Goal: Use online tool/utility: Utilize a website feature to perform a specific function

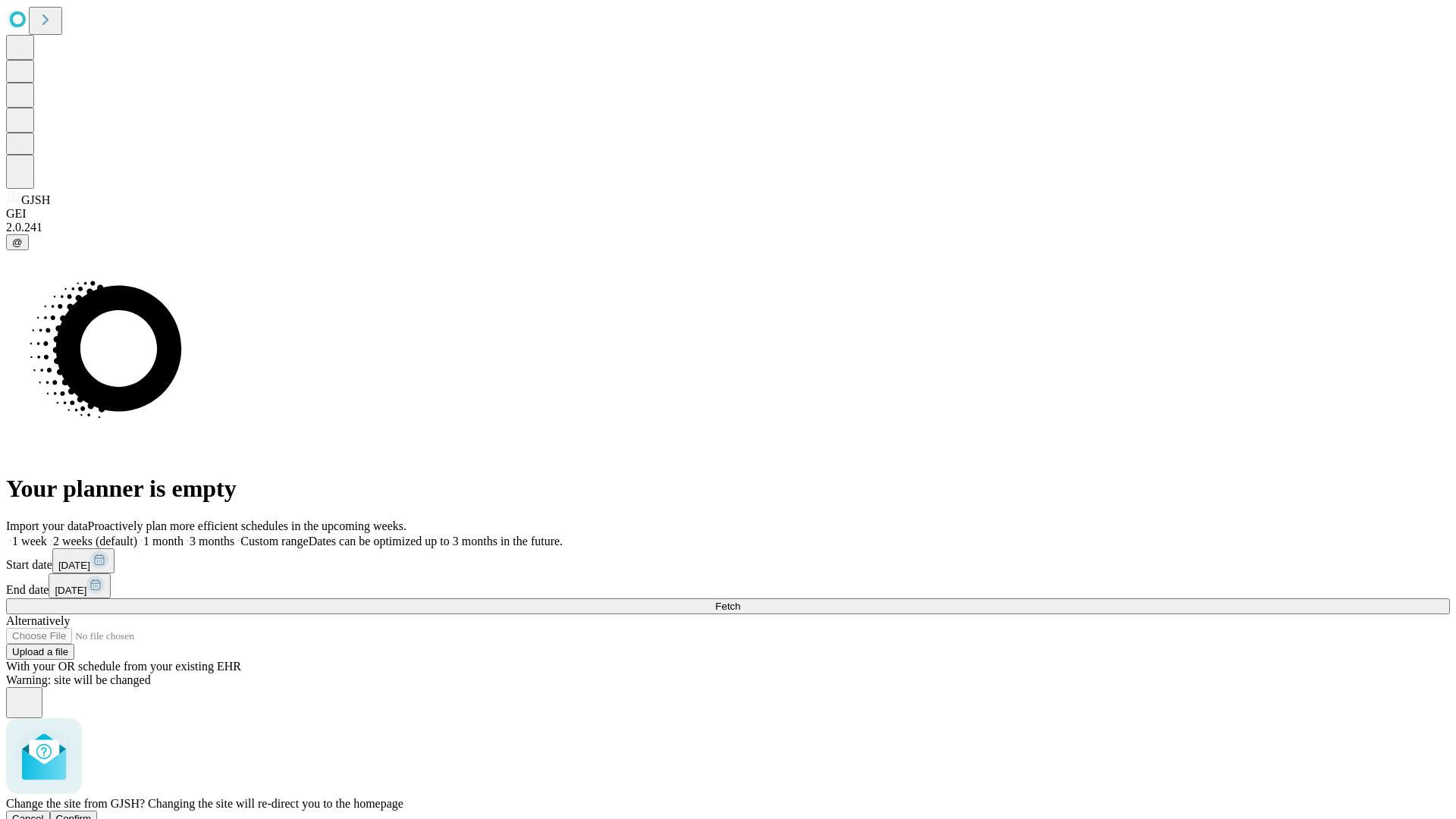
click at [92, 813] on span "Confirm" at bounding box center [73, 818] width 35 height 12
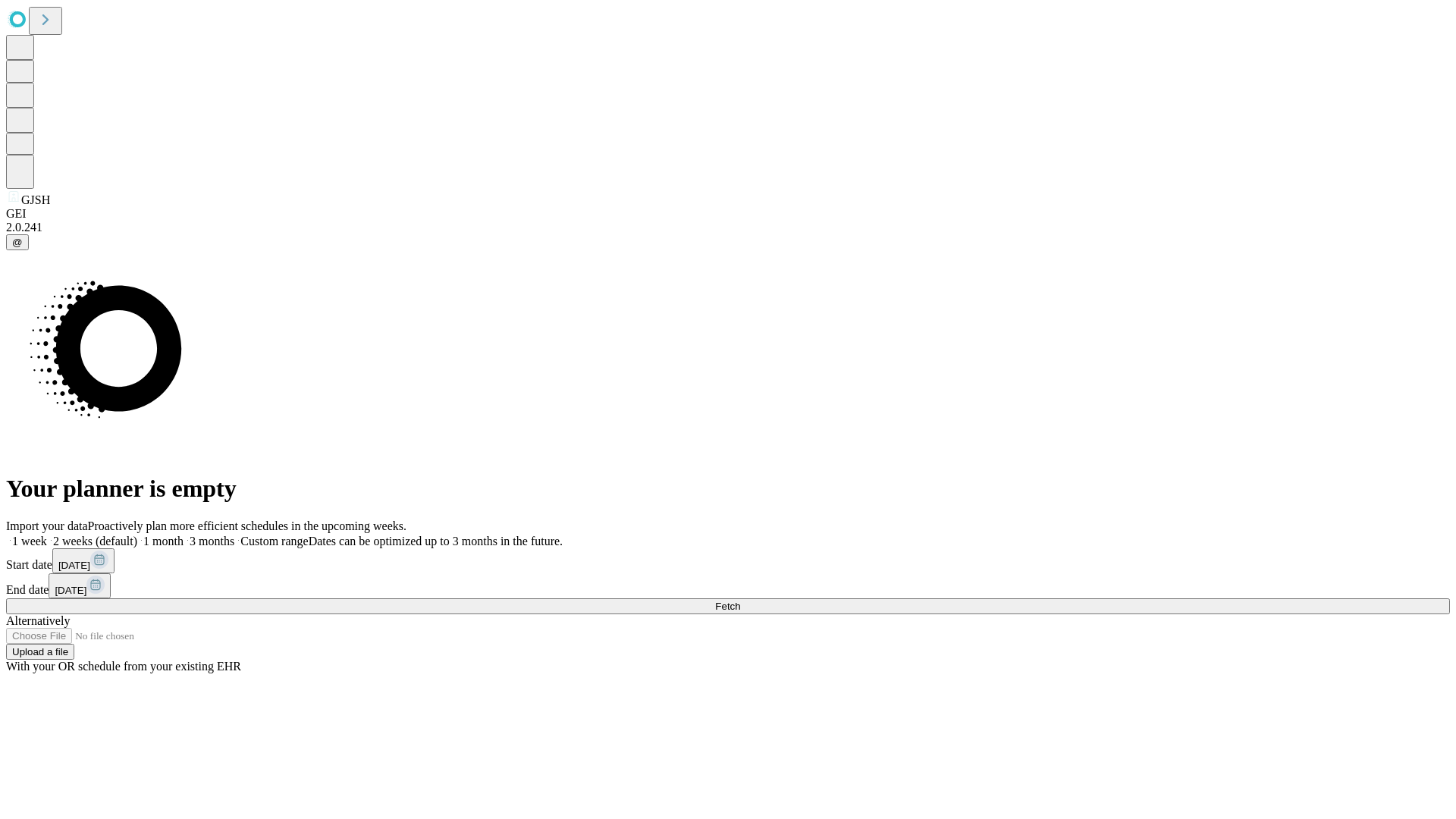
click at [47, 535] on label "1 week" at bounding box center [27, 541] width 41 height 13
click at [740, 600] on span "Fetch" at bounding box center [728, 606] width 25 height 12
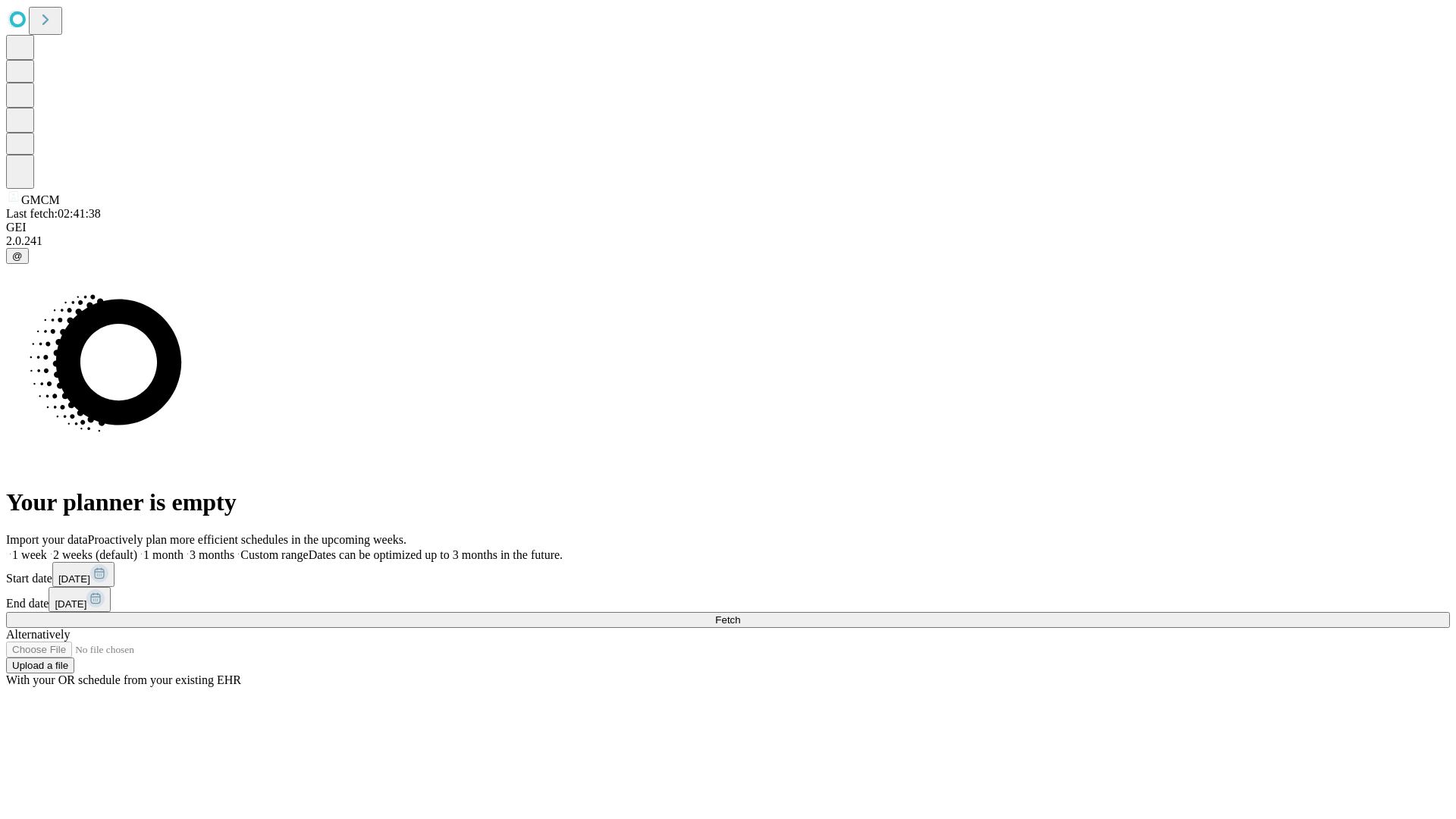
click at [740, 614] on span "Fetch" at bounding box center [728, 620] width 25 height 12
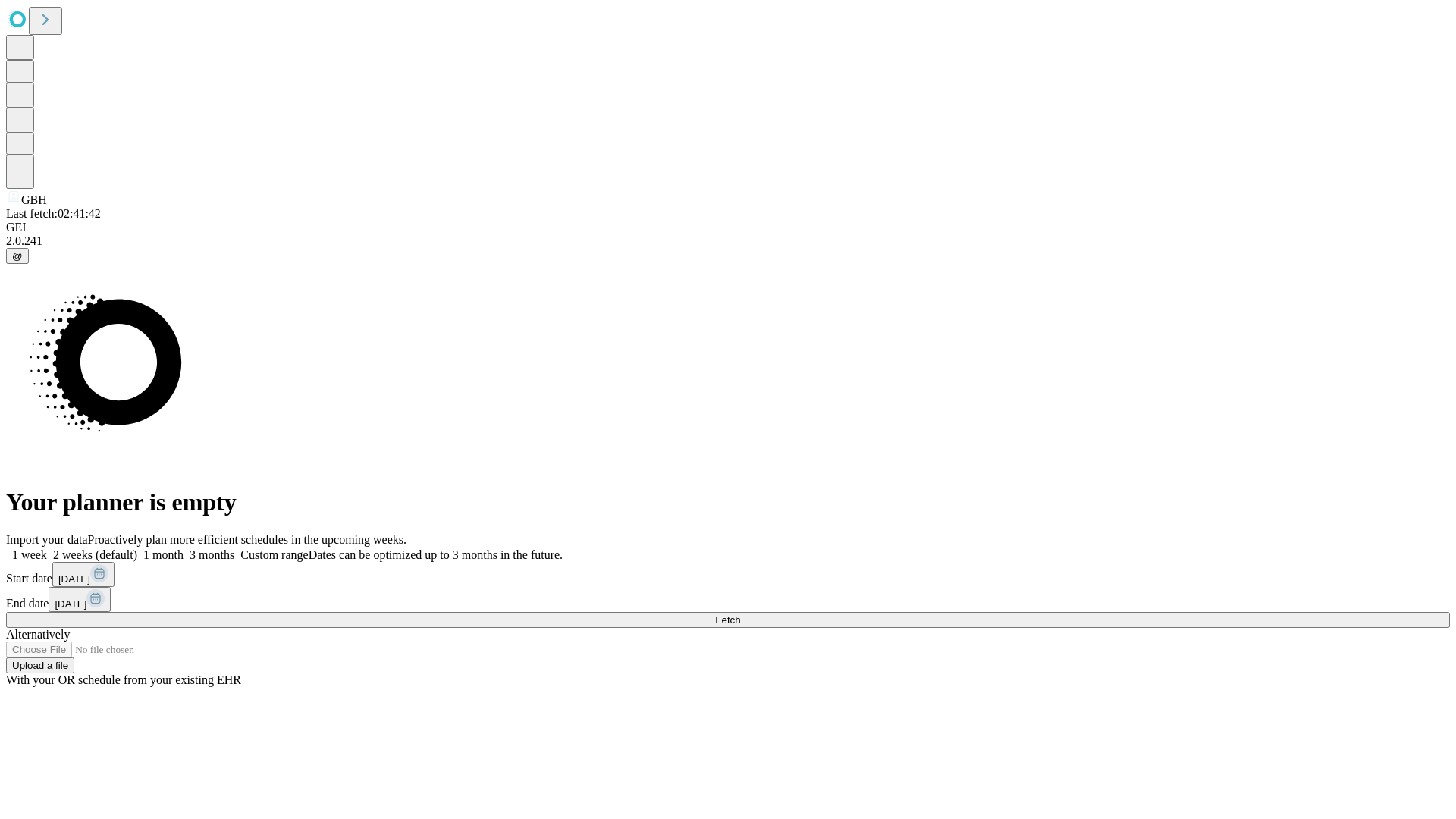
click at [47, 548] on label "1 week" at bounding box center [27, 554] width 41 height 13
click at [740, 614] on span "Fetch" at bounding box center [728, 620] width 25 height 12
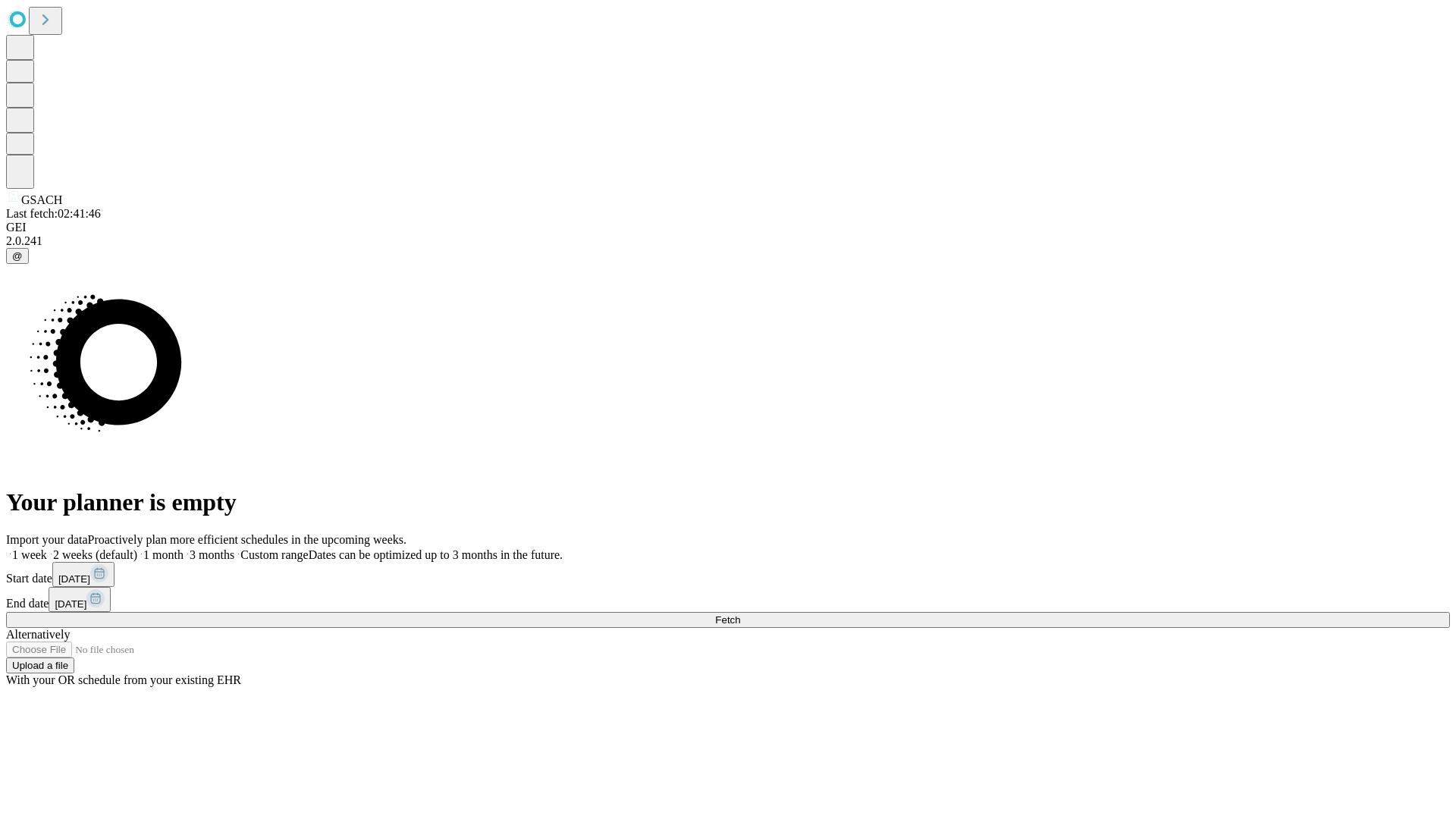
click at [47, 548] on label "1 week" at bounding box center [27, 554] width 41 height 13
click at [740, 614] on span "Fetch" at bounding box center [728, 620] width 25 height 12
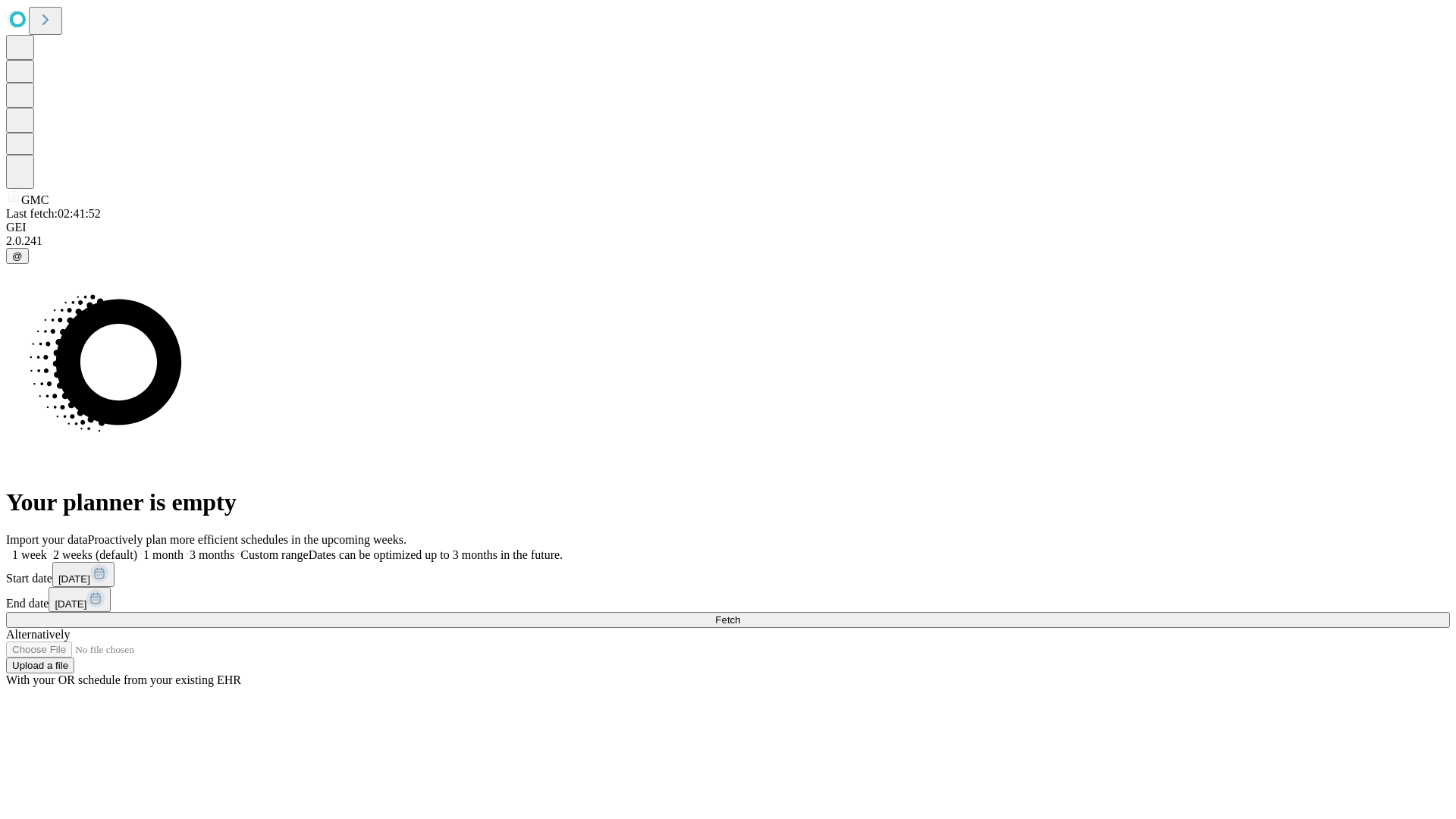
click at [47, 548] on label "1 week" at bounding box center [27, 554] width 41 height 13
click at [740, 614] on span "Fetch" at bounding box center [728, 620] width 25 height 12
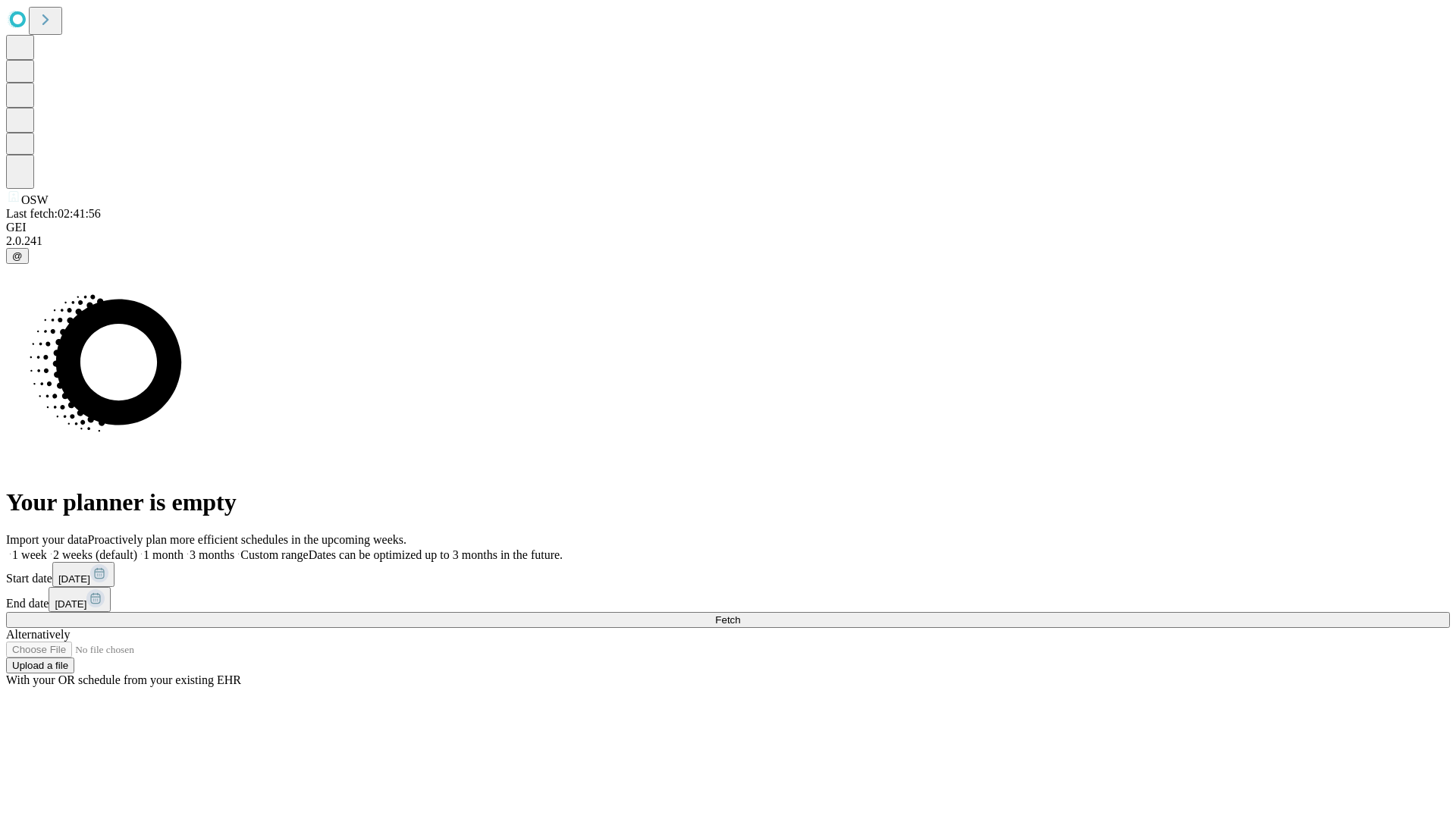
click at [47, 548] on label "1 week" at bounding box center [27, 554] width 41 height 13
click at [740, 614] on span "Fetch" at bounding box center [728, 620] width 25 height 12
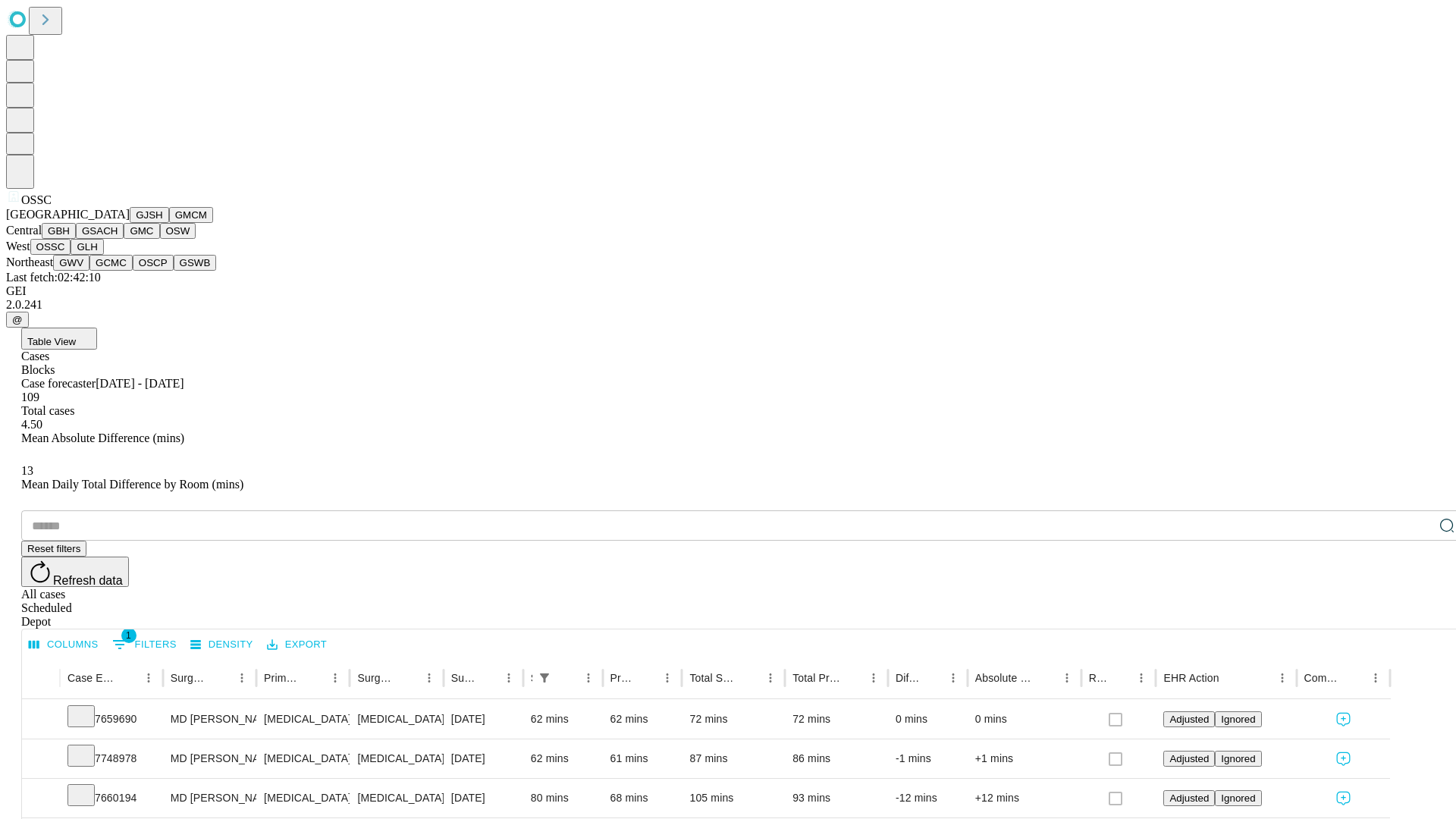
click at [104, 255] on button "GLH" at bounding box center [87, 247] width 33 height 16
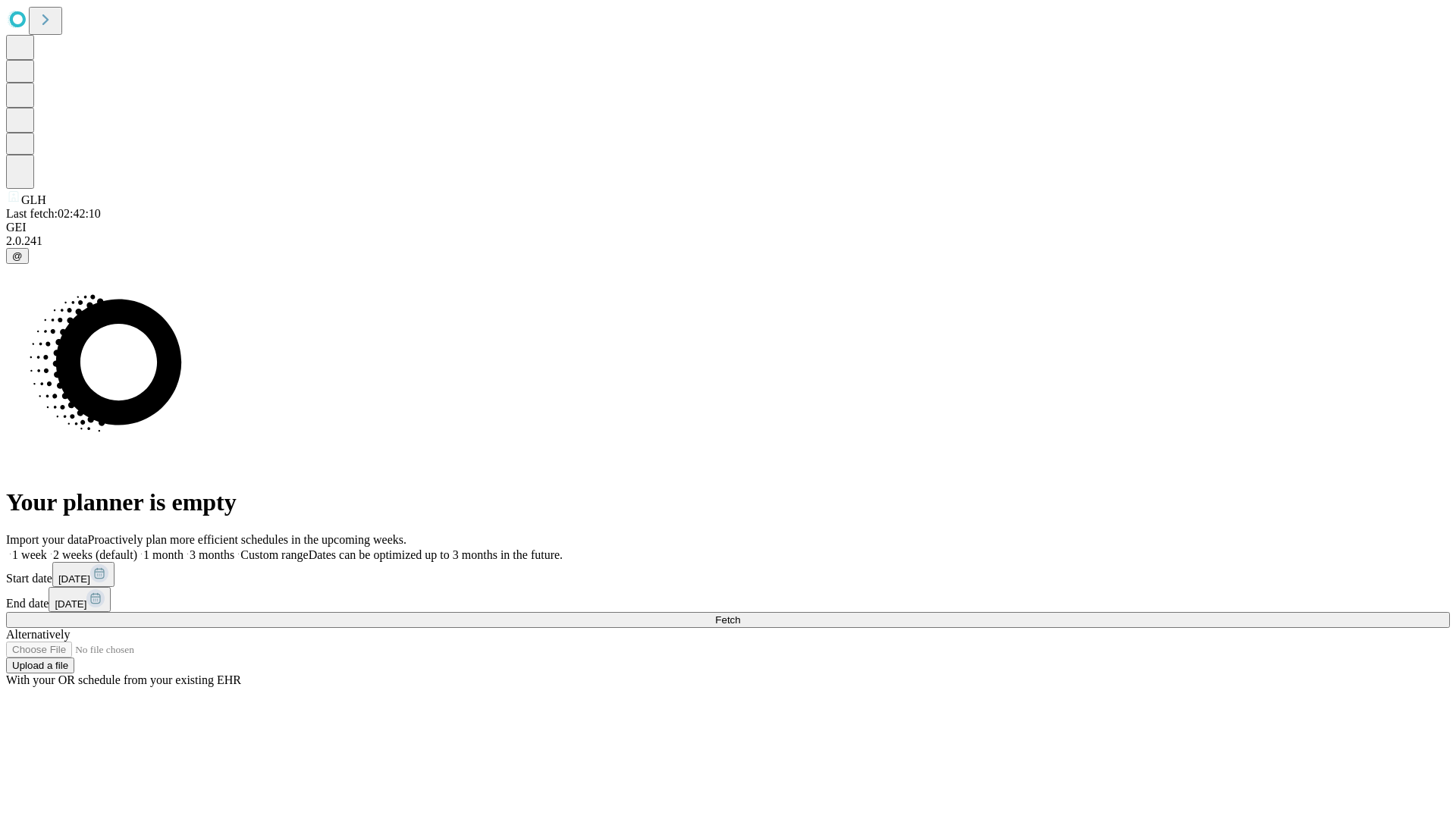
click at [47, 548] on label "1 week" at bounding box center [27, 554] width 41 height 13
click at [740, 614] on span "Fetch" at bounding box center [728, 620] width 25 height 12
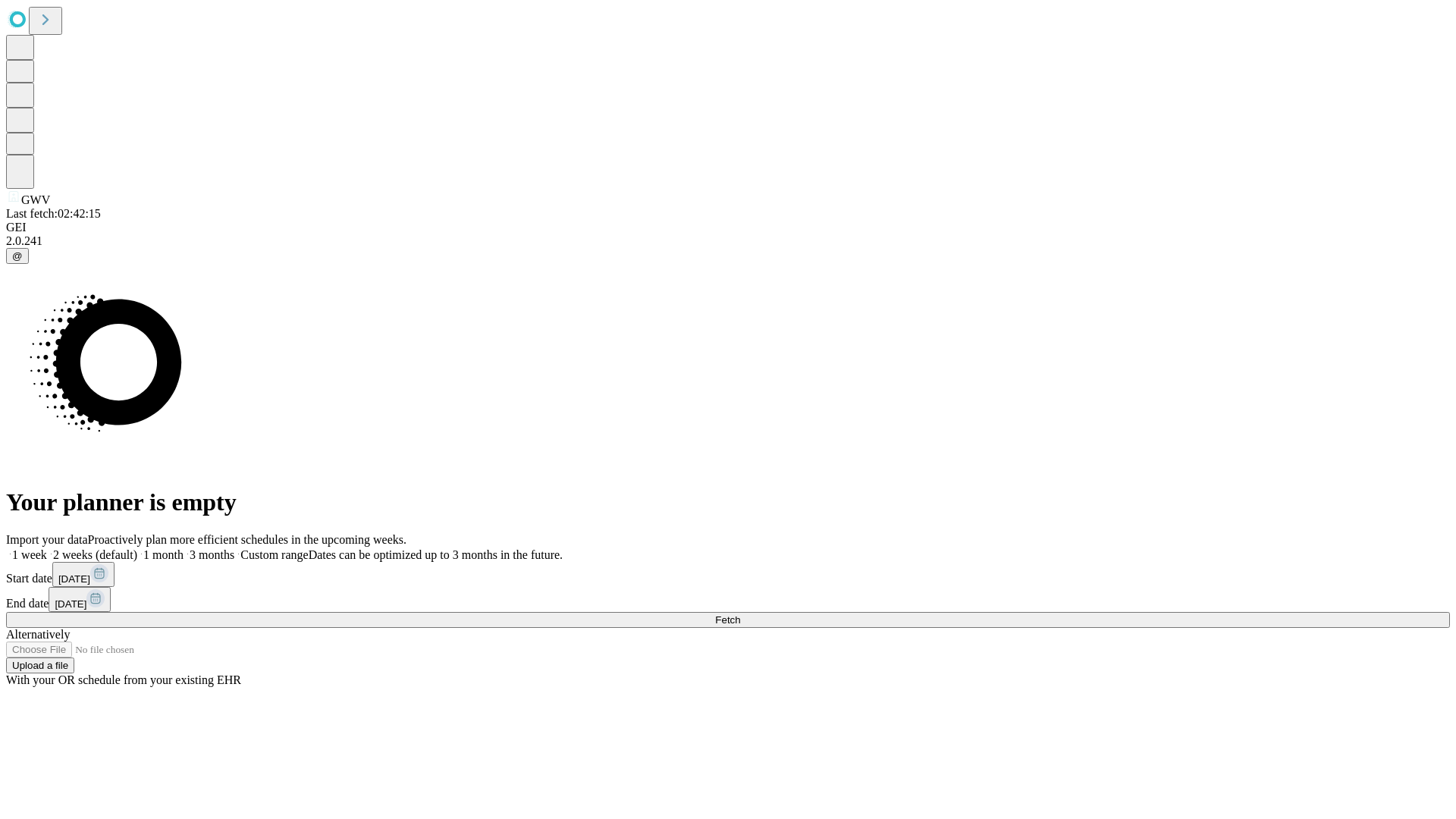
click at [47, 548] on label "1 week" at bounding box center [27, 554] width 41 height 13
click at [740, 614] on span "Fetch" at bounding box center [728, 620] width 25 height 12
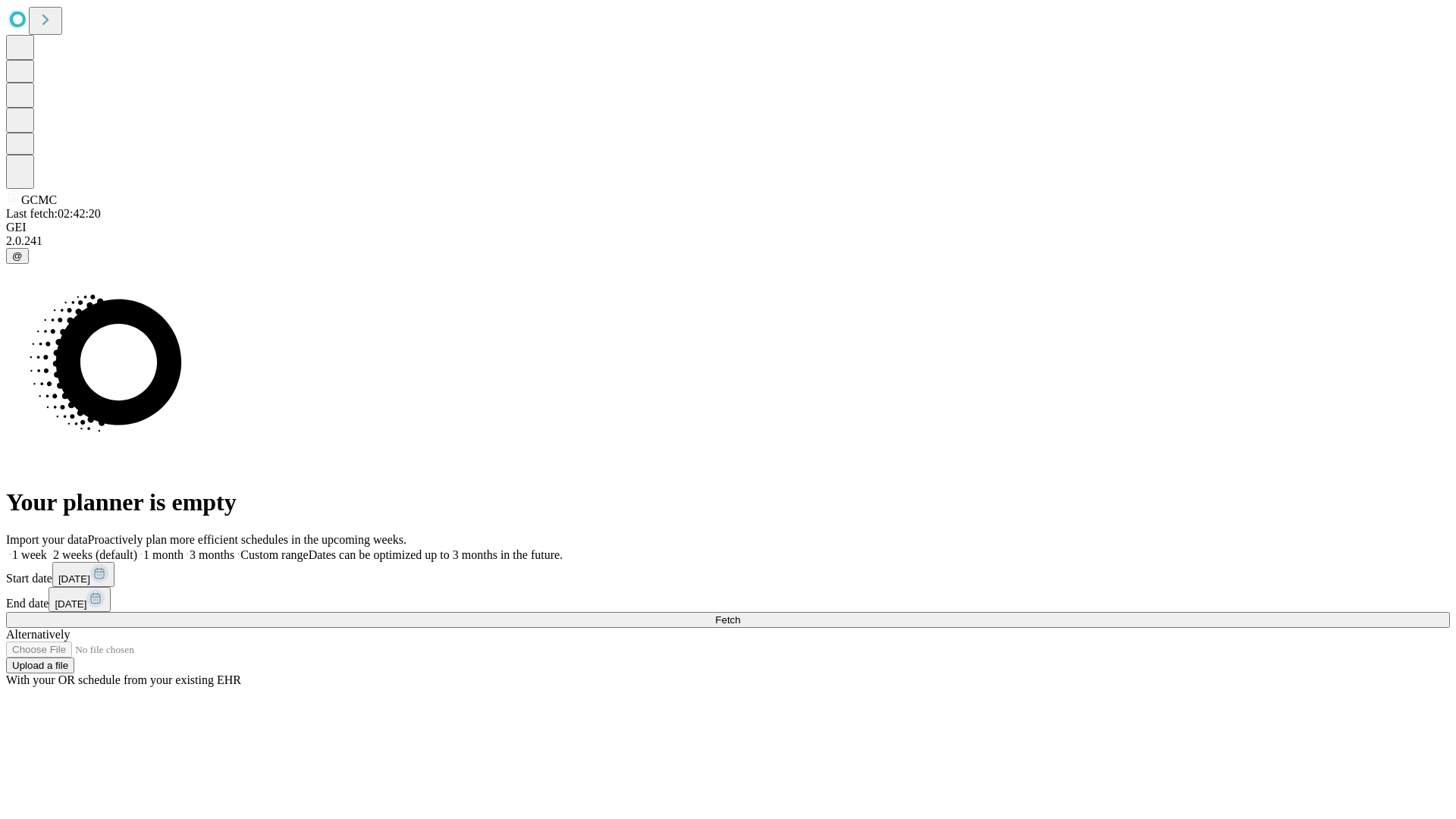
click at [740, 614] on span "Fetch" at bounding box center [728, 620] width 25 height 12
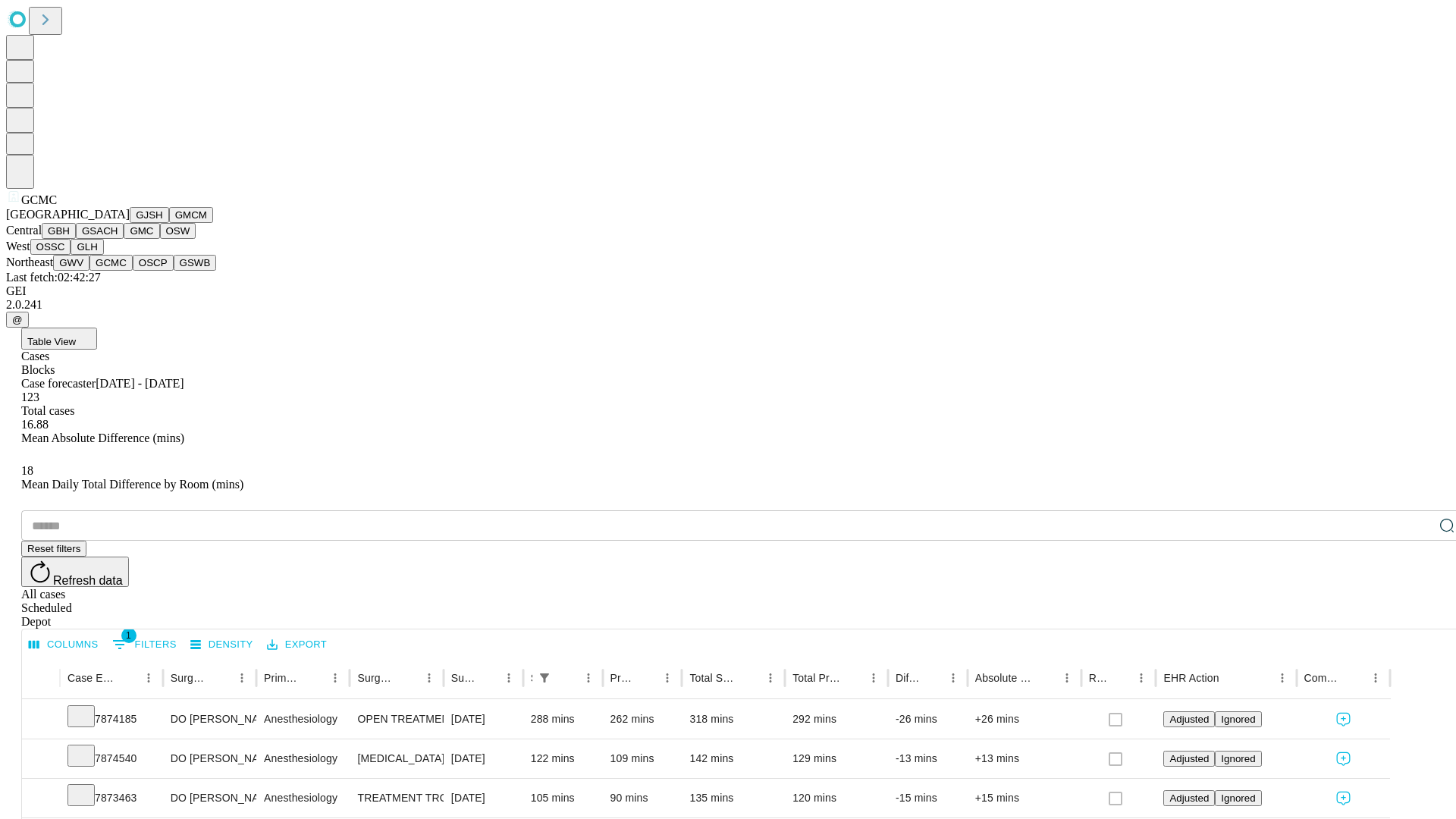
click at [133, 271] on button "OSCP" at bounding box center [153, 263] width 41 height 16
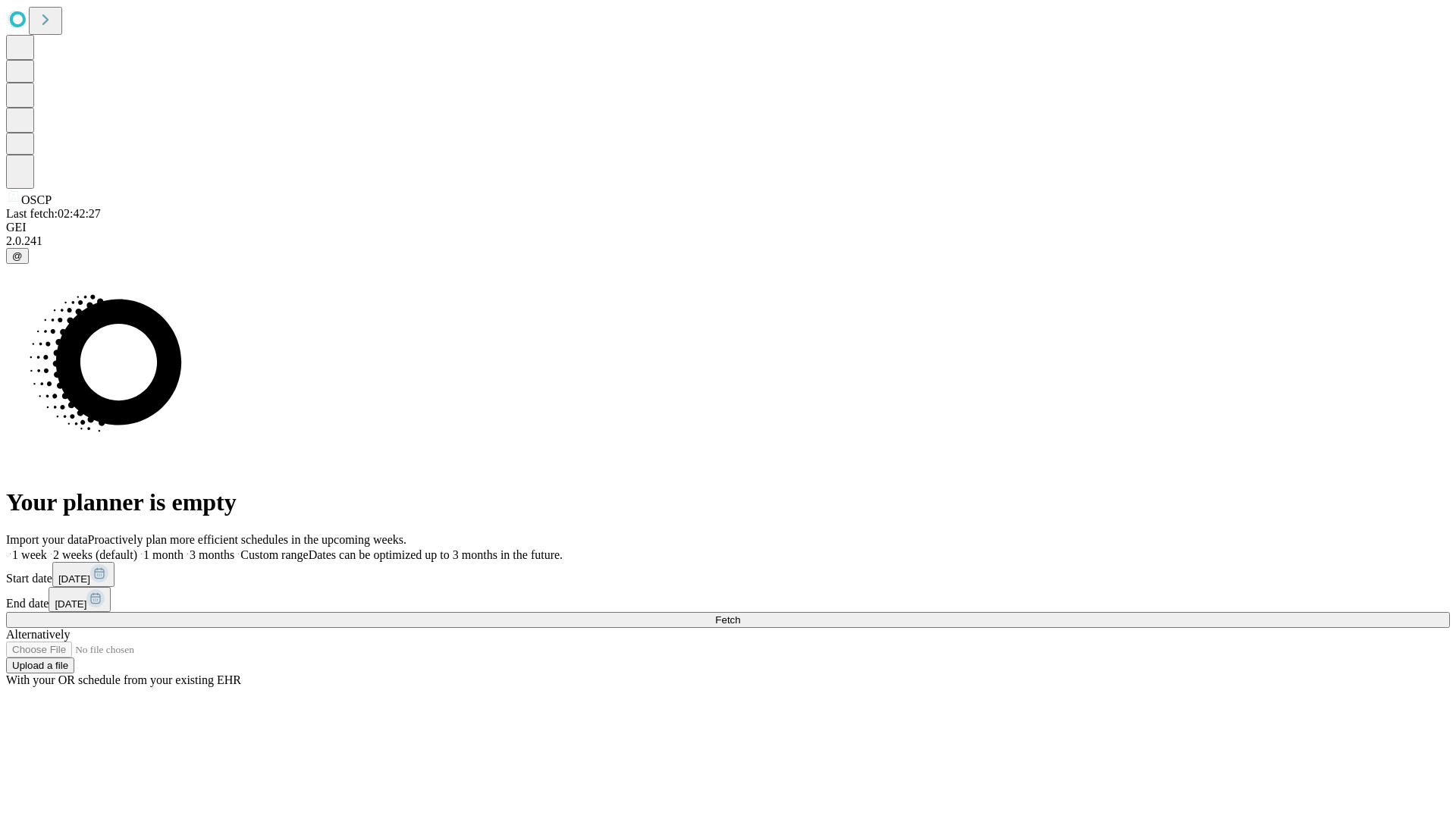
click at [47, 548] on label "1 week" at bounding box center [27, 554] width 41 height 13
click at [740, 614] on span "Fetch" at bounding box center [728, 620] width 25 height 12
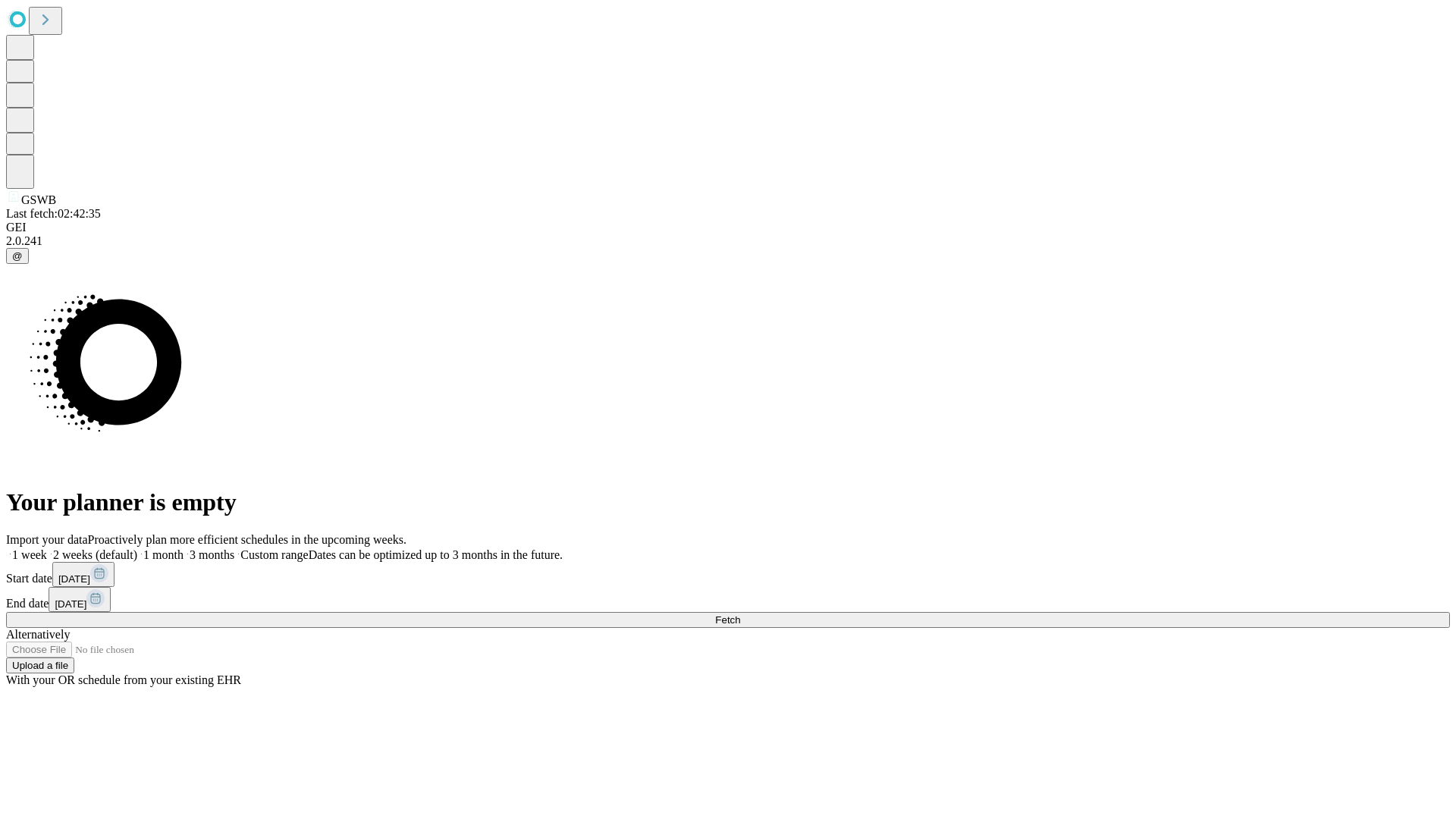
click at [740, 614] on span "Fetch" at bounding box center [728, 620] width 25 height 12
